Goal: Book appointment/travel/reservation

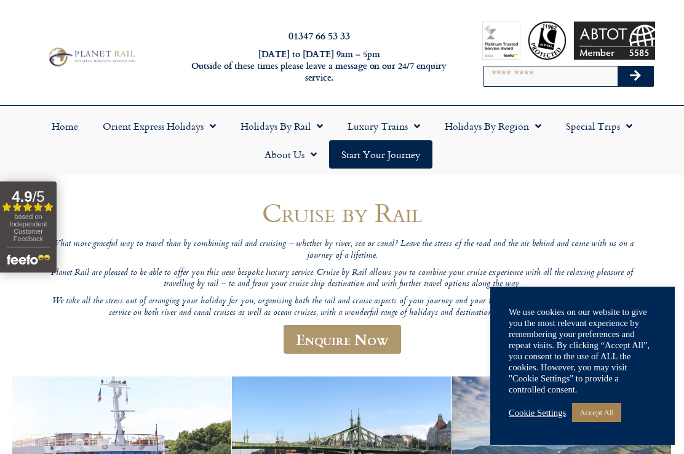
click at [502, 132] on link "Holidays by Region" at bounding box center [492, 126] width 121 height 28
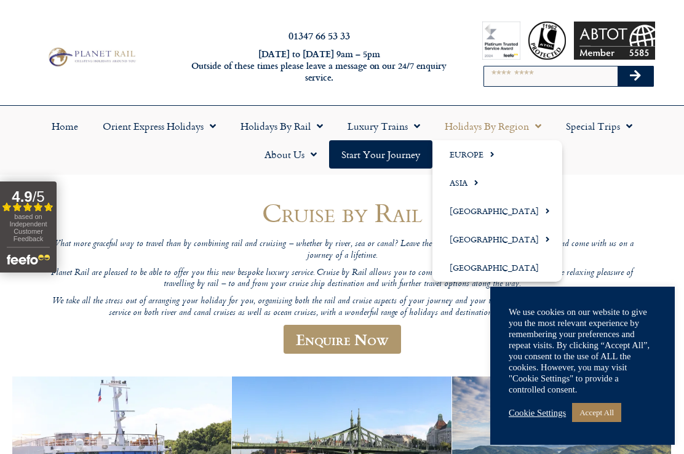
click at [483, 156] on span "Menu" at bounding box center [488, 154] width 11 height 20
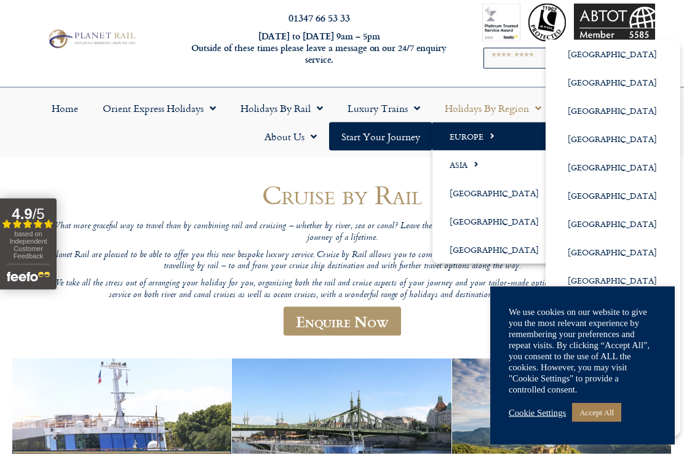
scroll to position [18, 0]
click at [586, 261] on link "[GEOGRAPHIC_DATA]" at bounding box center [612, 251] width 135 height 28
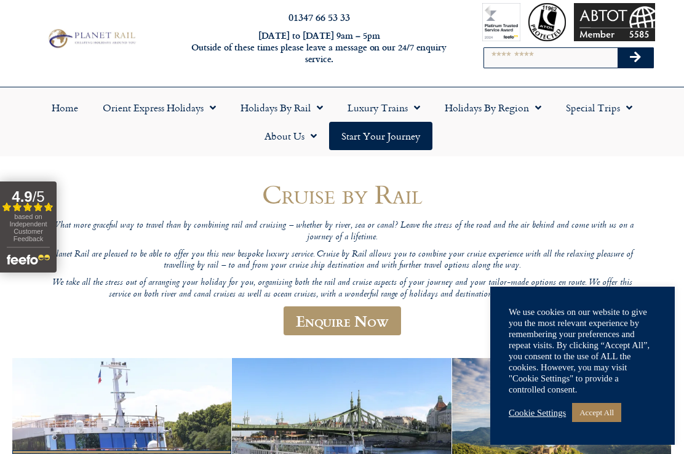
scroll to position [53, 0]
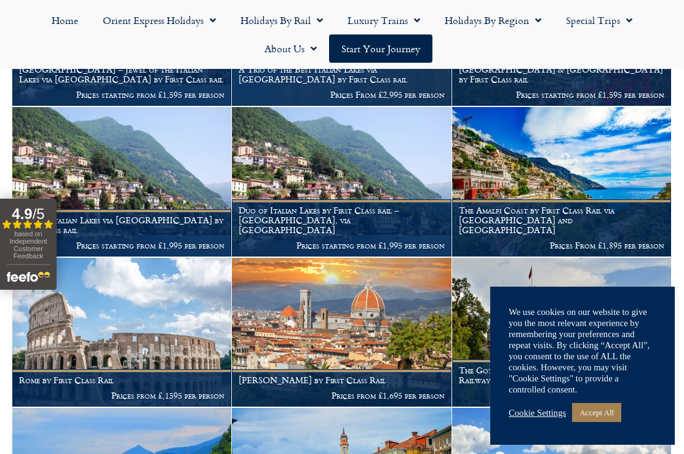
scroll to position [592, 0]
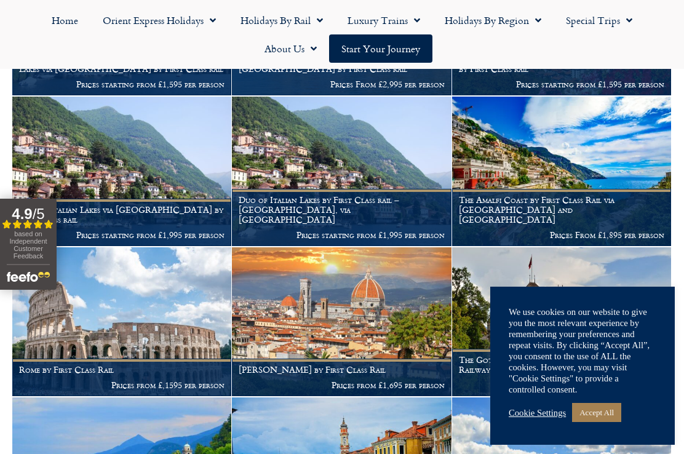
click at [561, 203] on h1 "The Amalfi Coast by First Class Rail via Zurich and Montreux" at bounding box center [561, 209] width 205 height 29
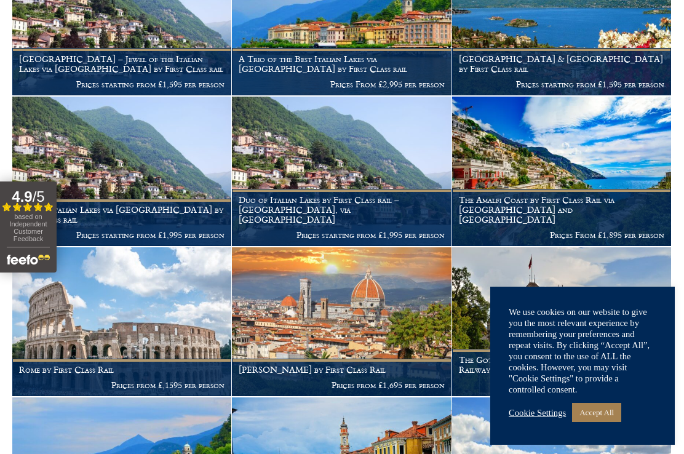
scroll to position [626, 0]
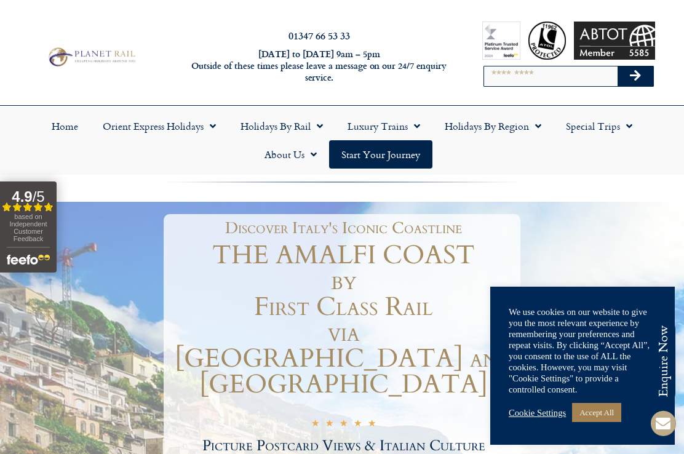
click at [650, 428] on icon at bounding box center [663, 423] width 30 height 30
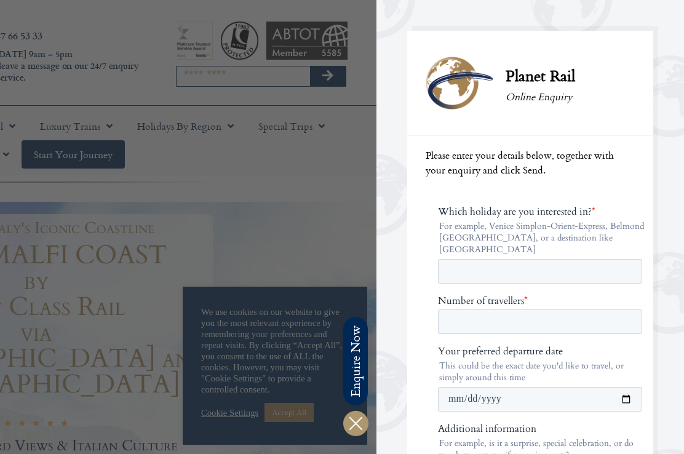
click at [602, 407] on fieldset "Your preferred departure date This could be the exact date you'd like to travel…" at bounding box center [542, 383] width 209 height 77
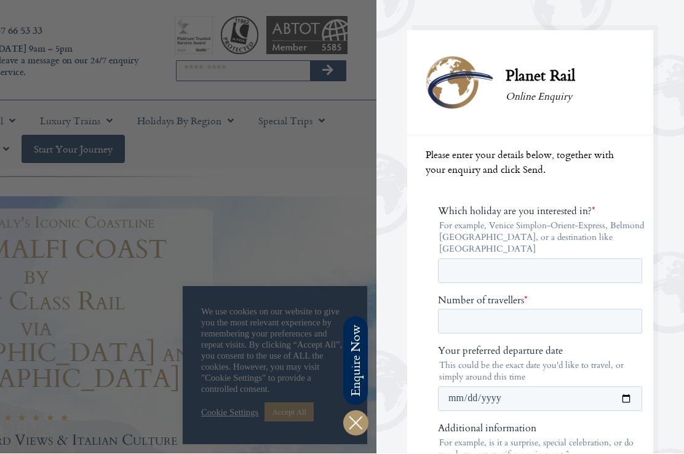
click at [672, 20] on div "Planet Rail Online Enquiry Please enter your details below, together with your …" at bounding box center [548, 227] width 344 height 454
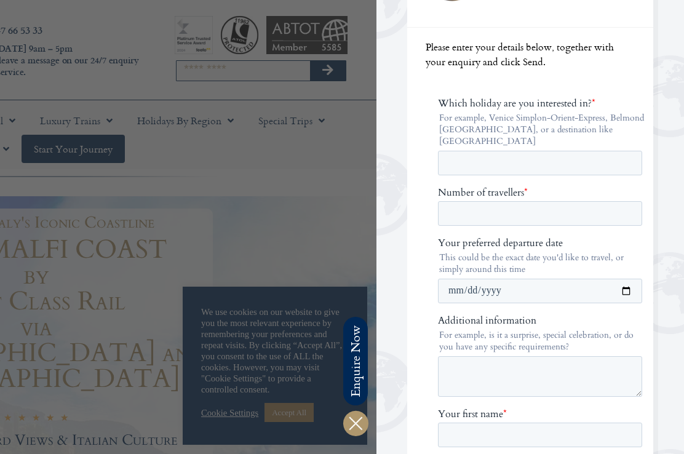
scroll to position [109, 0]
click at [315, 240] on div at bounding box center [35, 227] width 684 height 454
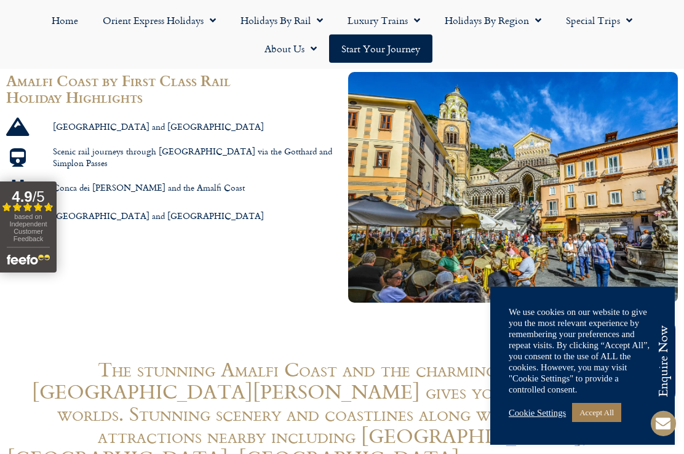
scroll to position [816, 0]
